Goal: Find specific page/section: Find specific page/section

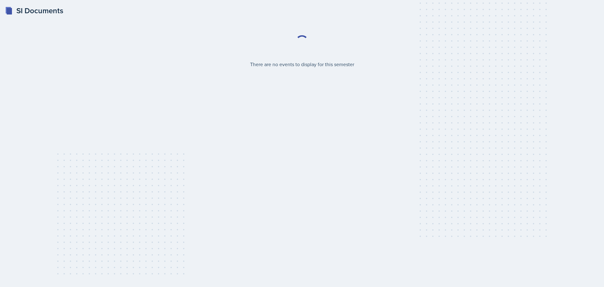
select select "2bed604d-1099-4043-b1bc-2365e8740244"
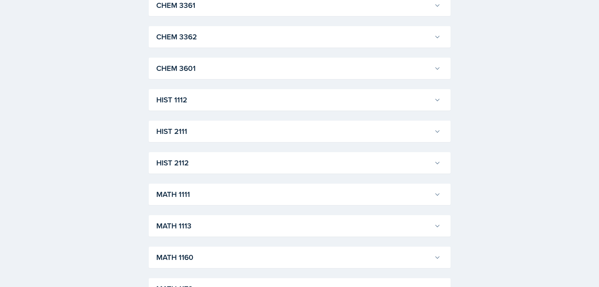
scroll to position [409, 0]
click at [188, 191] on h3 "MATH 1111" at bounding box center [294, 193] width 276 height 11
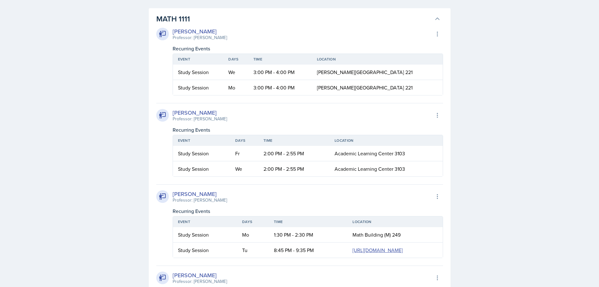
scroll to position [595, 0]
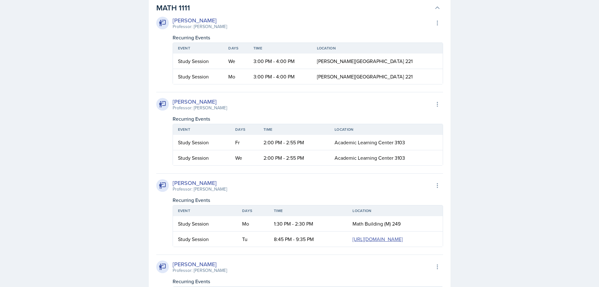
drag, startPoint x: 173, startPoint y: 102, endPoint x: 214, endPoint y: 100, distance: 40.4
click at [214, 100] on div "[PERSON_NAME]" at bounding box center [200, 101] width 54 height 8
copy div "[PERSON_NAME]"
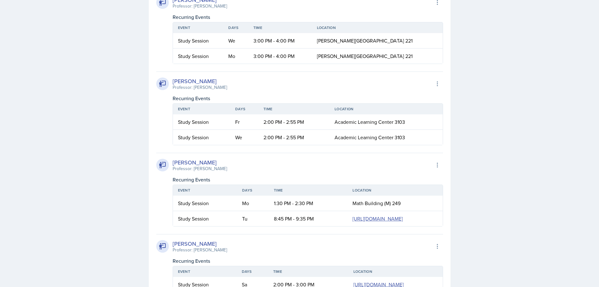
scroll to position [626, 0]
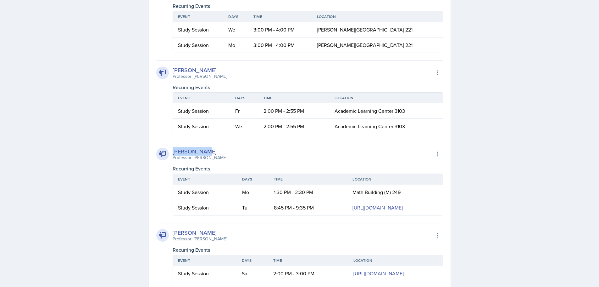
drag, startPoint x: 173, startPoint y: 153, endPoint x: 209, endPoint y: 152, distance: 35.6
click at [209, 152] on div "[PERSON_NAME]" at bounding box center [200, 151] width 54 height 8
copy div "[PERSON_NAME]"
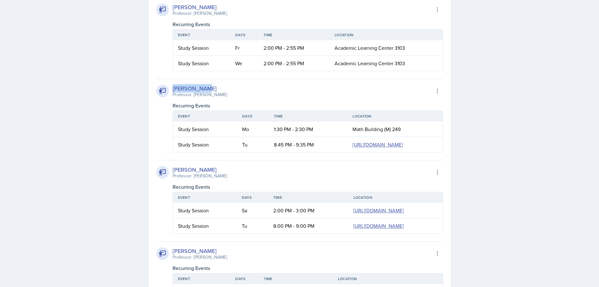
scroll to position [0, 0]
click at [353, 148] on link "[URL][DOMAIN_NAME]" at bounding box center [378, 144] width 50 height 7
